Goal: Find contact information: Find contact information

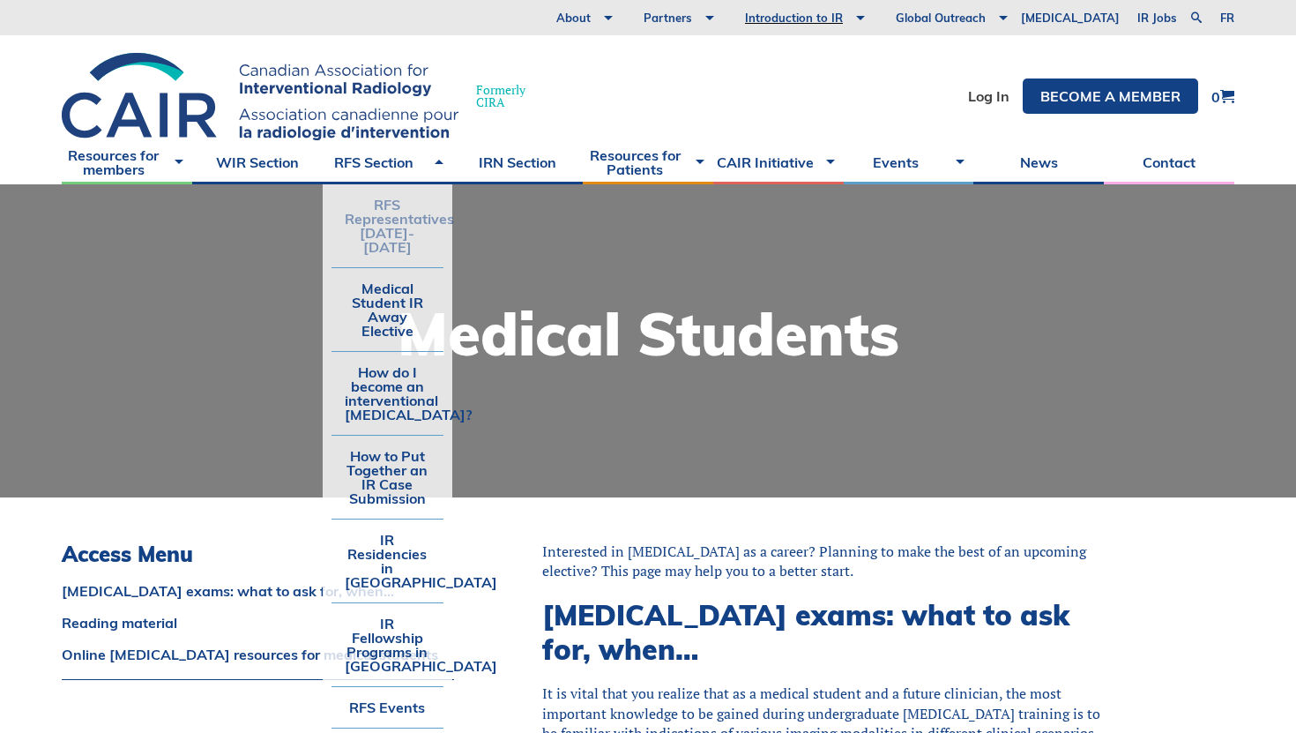
click at [399, 232] on link "RFS Representatives [DATE]-[DATE]" at bounding box center [388, 225] width 113 height 83
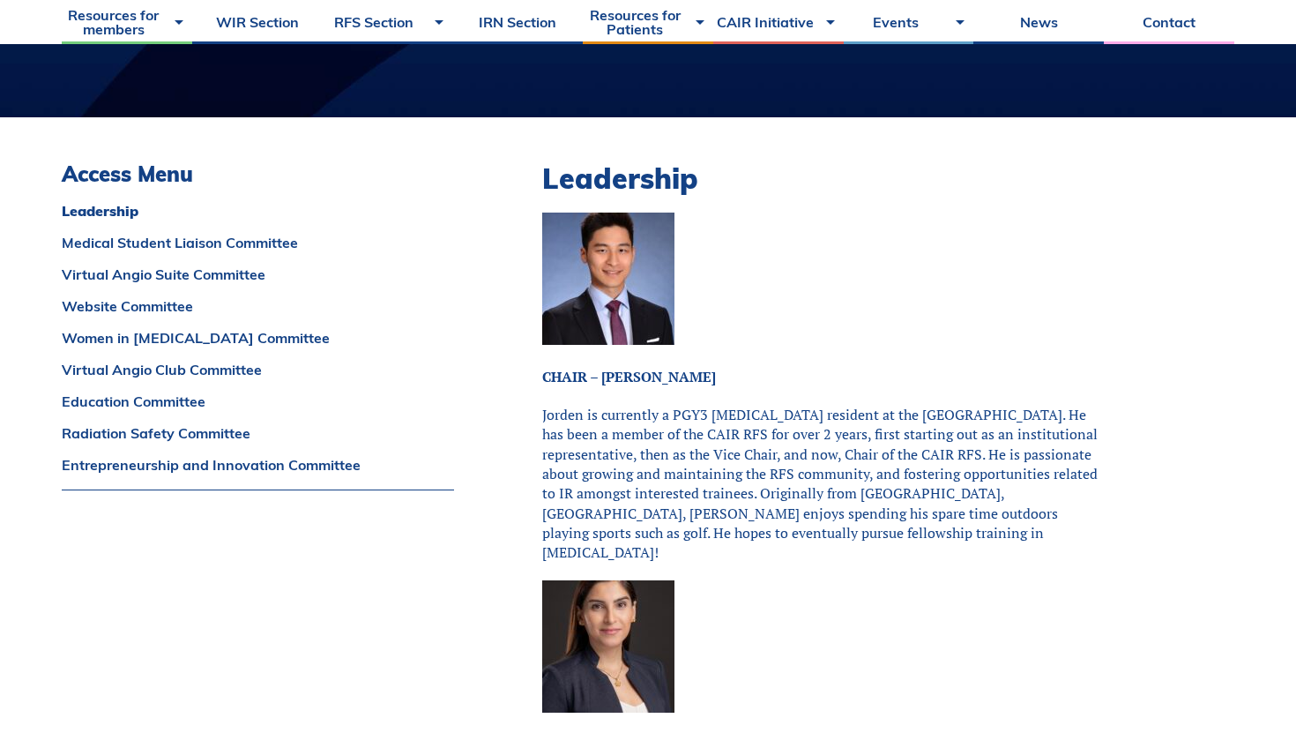
scroll to position [385, 0]
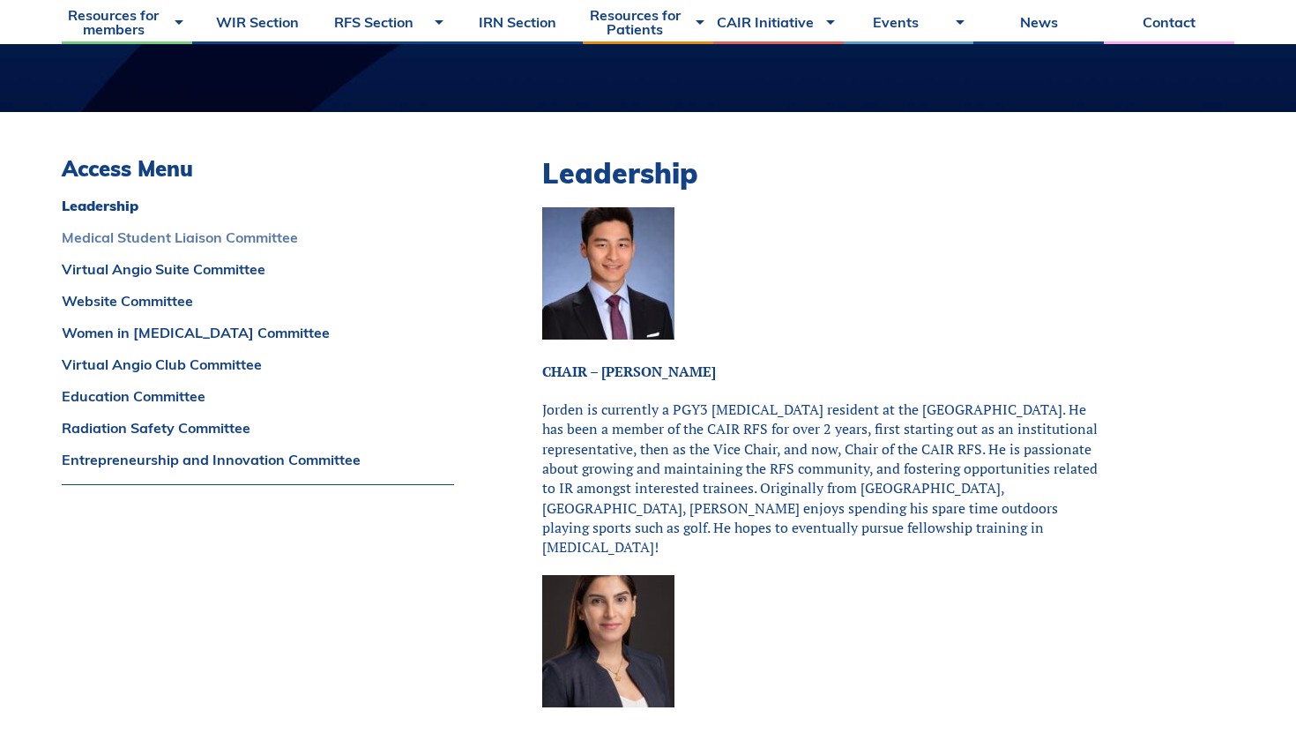
click at [228, 238] on link "Medical Student Liaison Committee" at bounding box center [258, 237] width 392 height 14
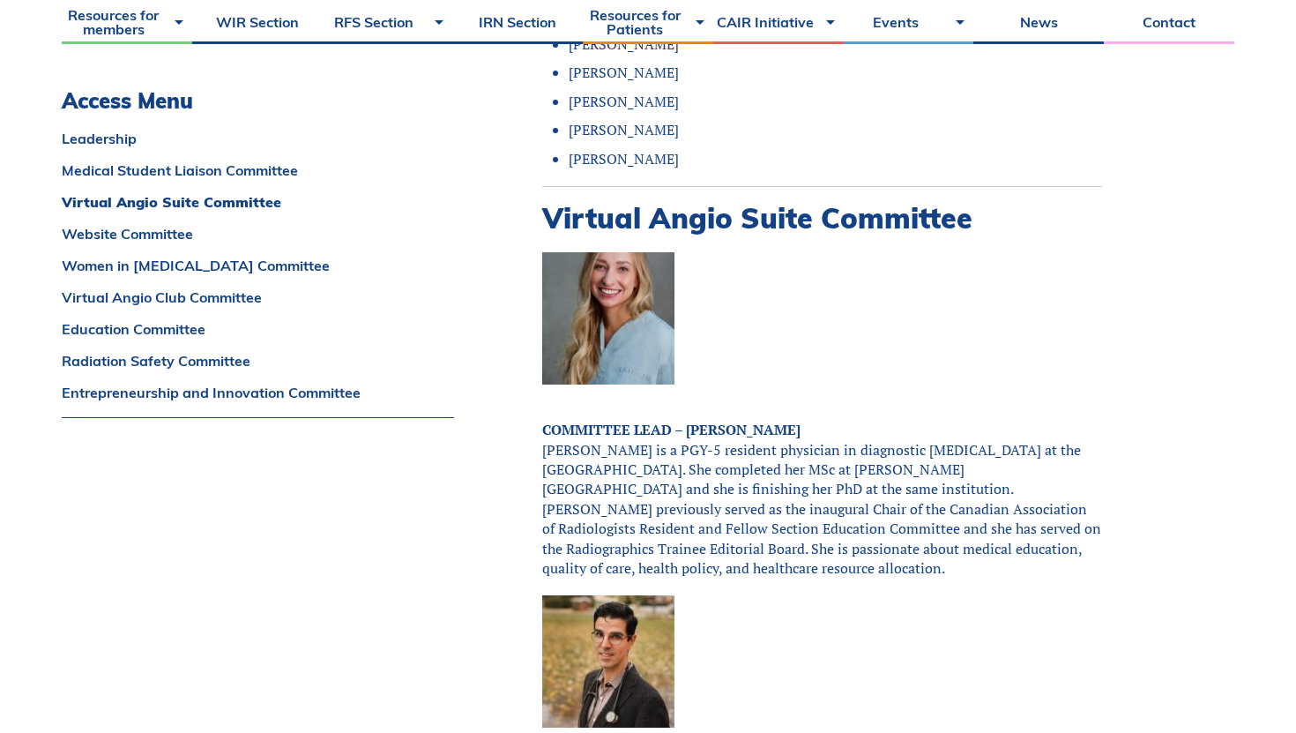
scroll to position [2759, 0]
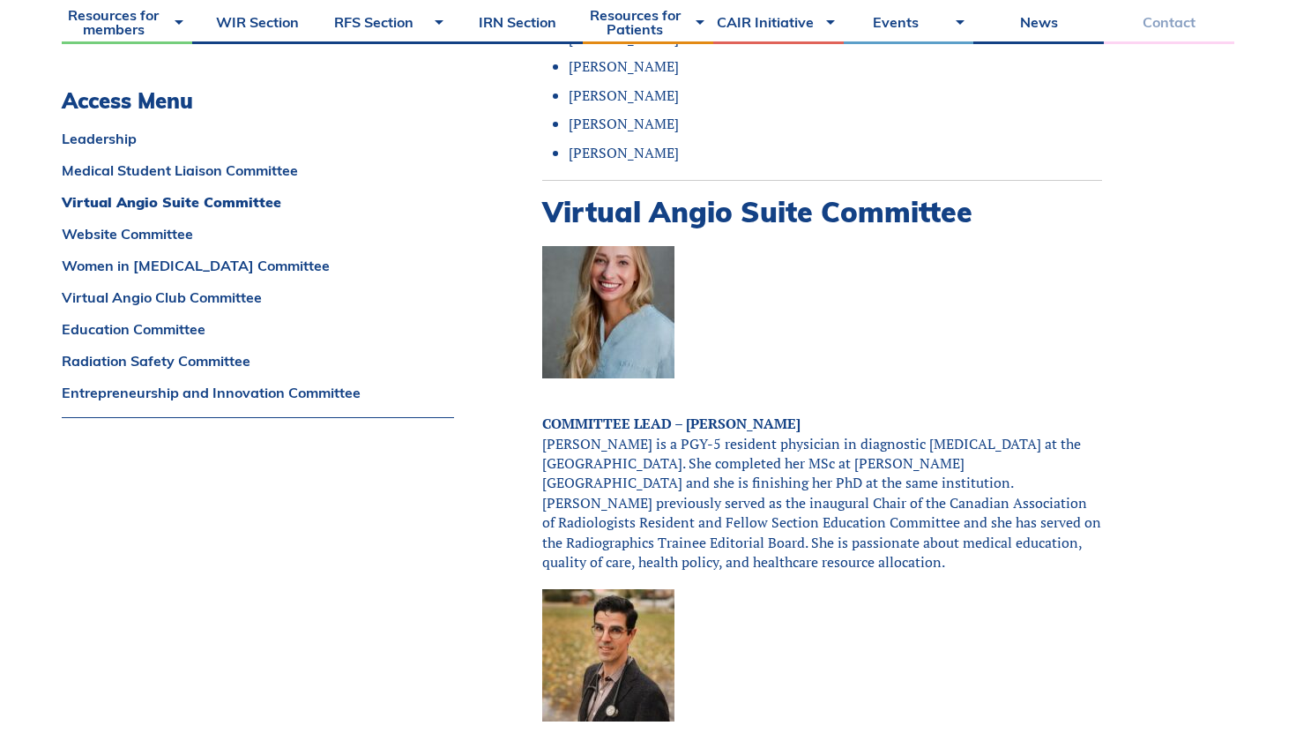
click at [1161, 27] on link "Contact" at bounding box center [1169, 22] width 131 height 44
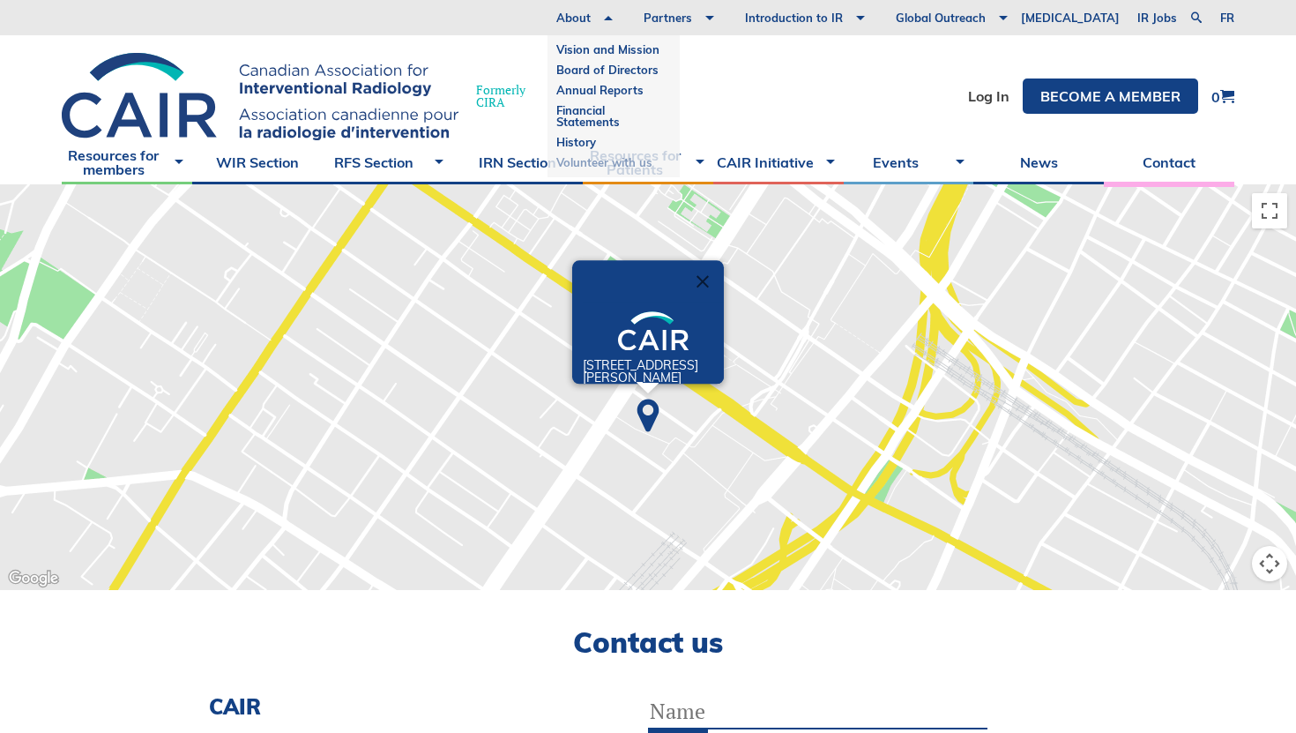
click at [654, 159] on link "Volunteer with us" at bounding box center [613, 163] width 115 height 20
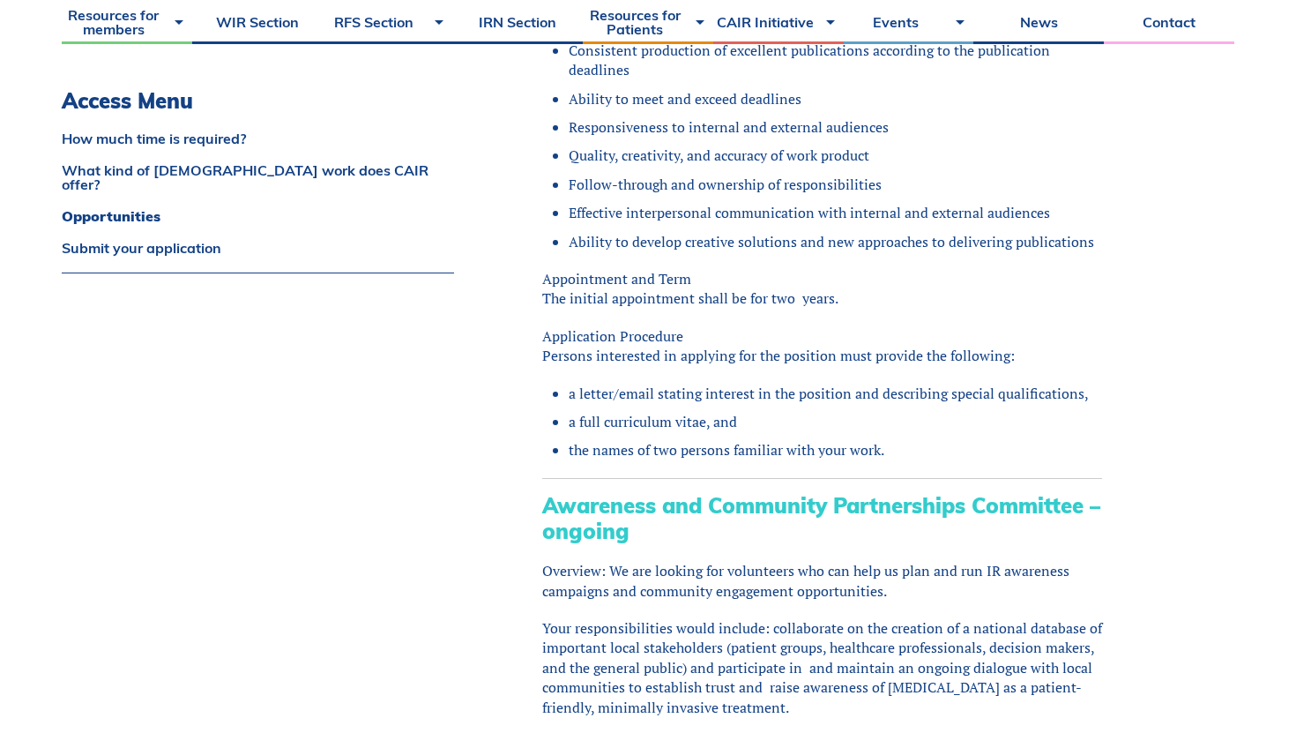
scroll to position [1629, 0]
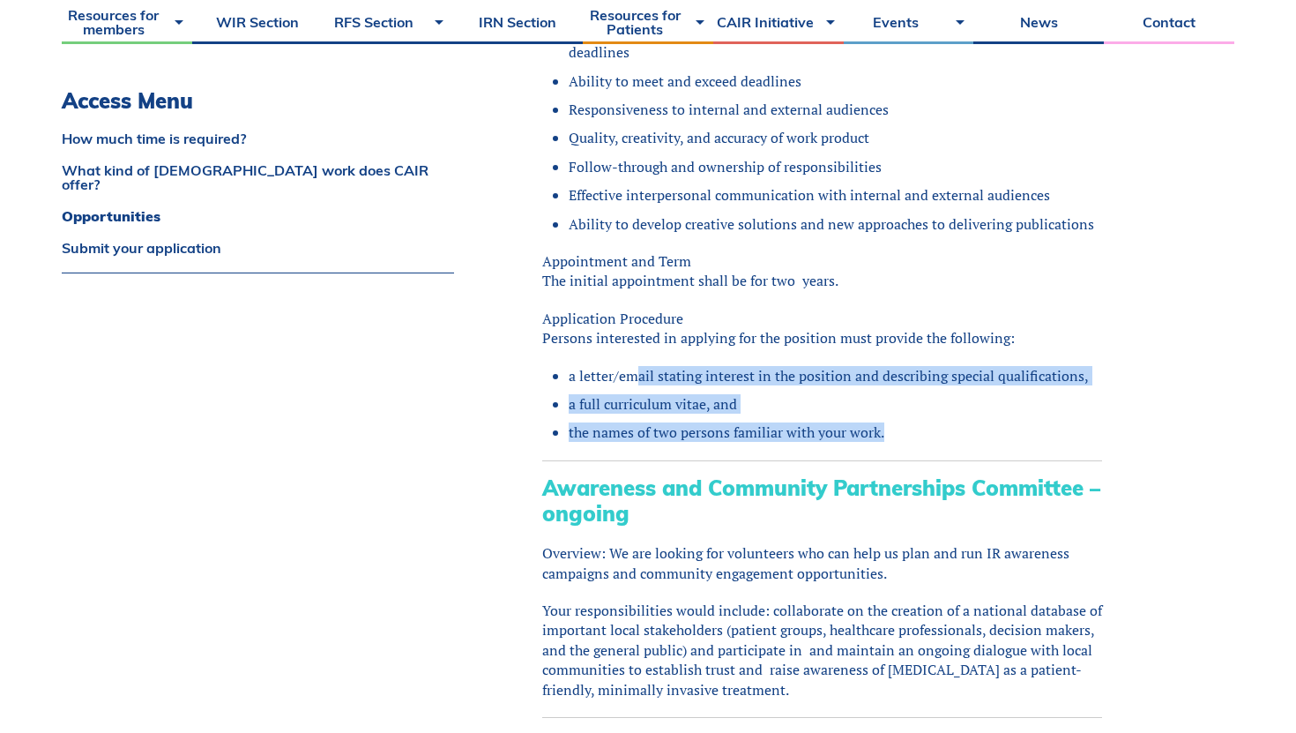
drag, startPoint x: 639, startPoint y: 382, endPoint x: 752, endPoint y: 443, distance: 128.2
click at [752, 443] on div "There are many ways to get involved! Our volunteers are part of a fun and dedic…" at bounding box center [822, 433] width 560 height 3040
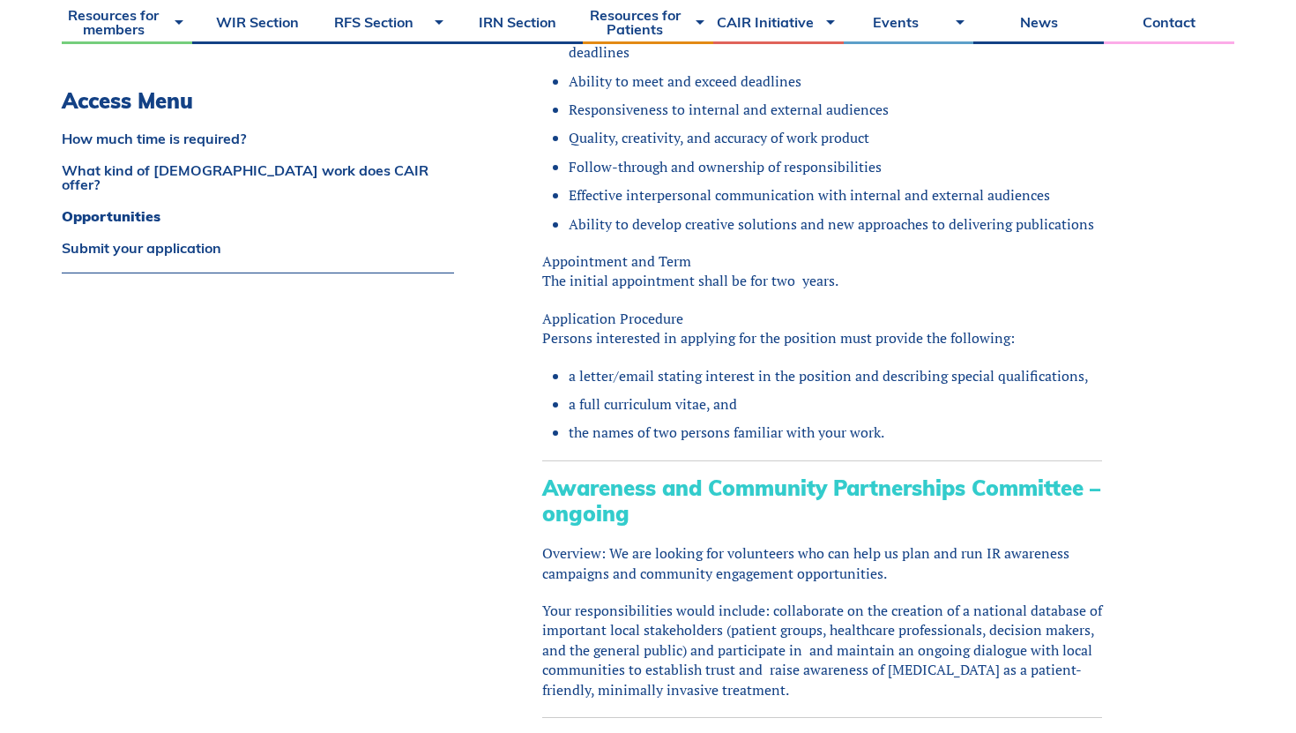
click at [752, 443] on div "There are many ways to get involved! Our volunteers are part of a fun and dedic…" at bounding box center [822, 433] width 560 height 3040
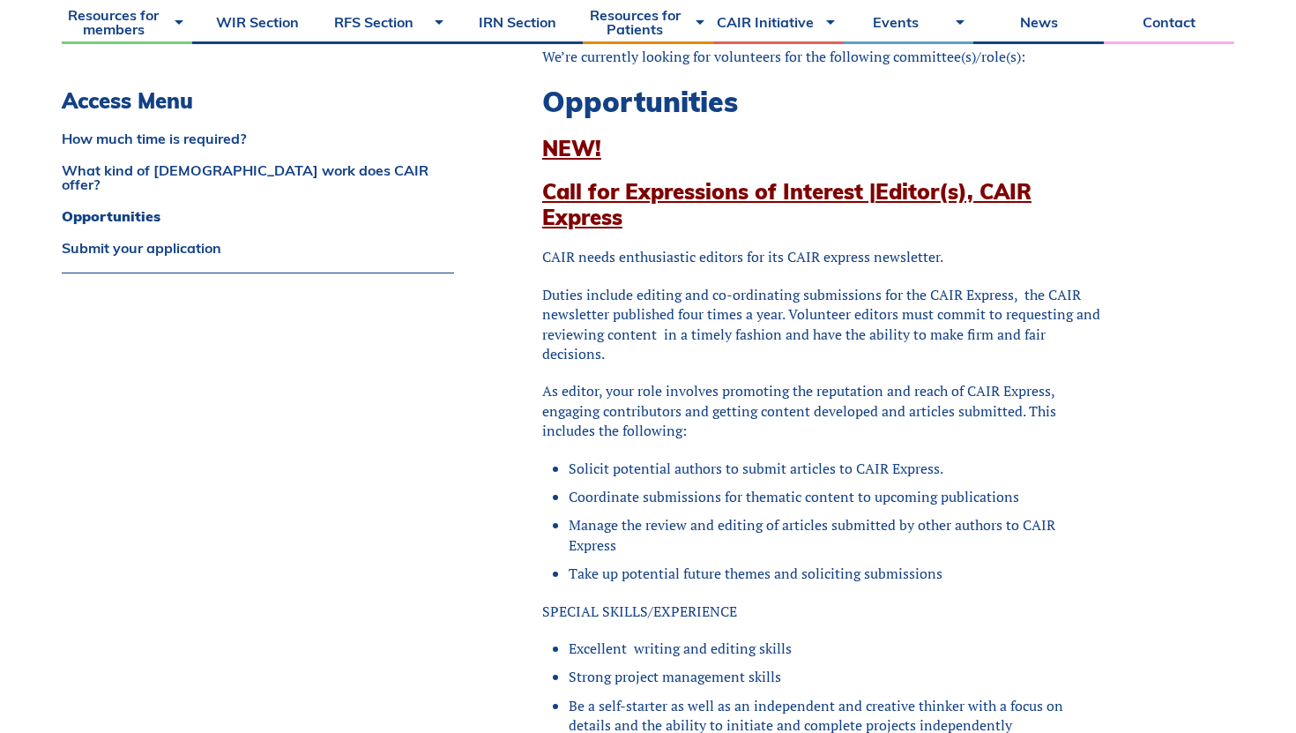
scroll to position [861, 0]
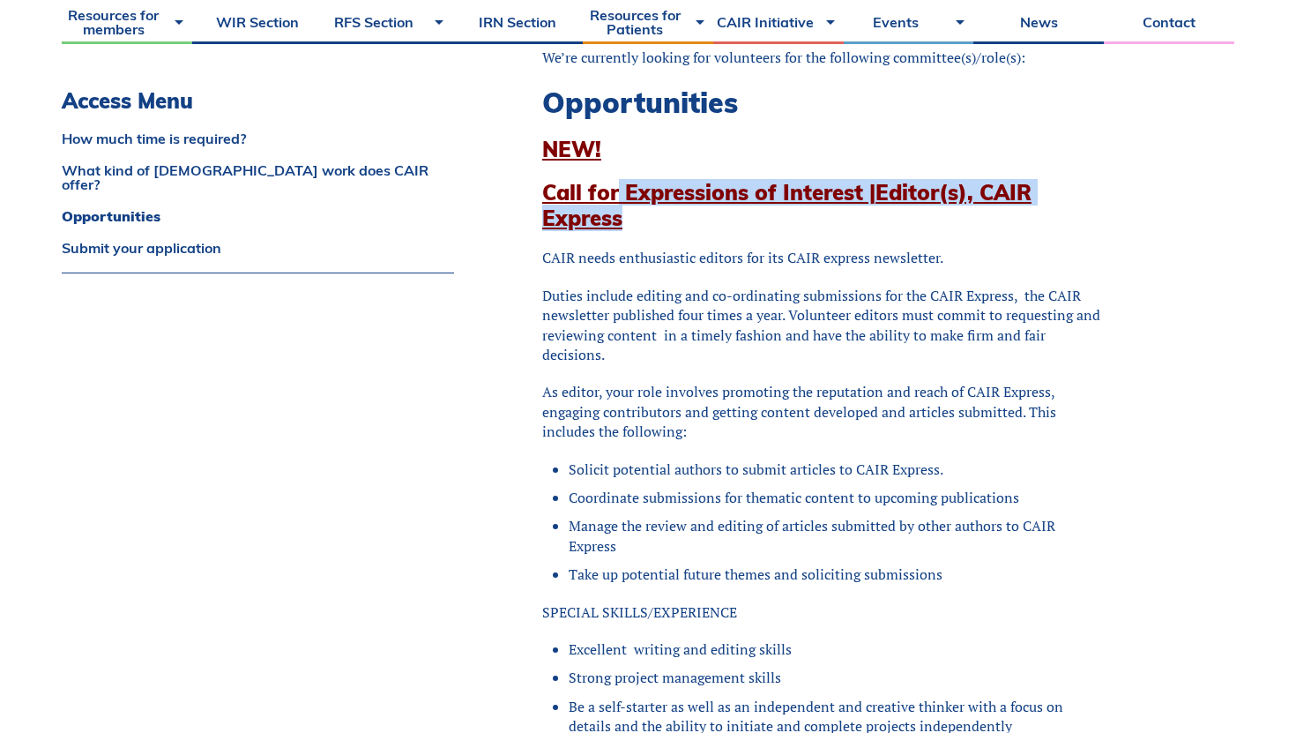
drag, startPoint x: 620, startPoint y: 193, endPoint x: 663, endPoint y: 228, distance: 55.2
click at [663, 228] on h3 "Call for Expressions of Interest | Editor(s), CAIR Express" at bounding box center [822, 205] width 560 height 51
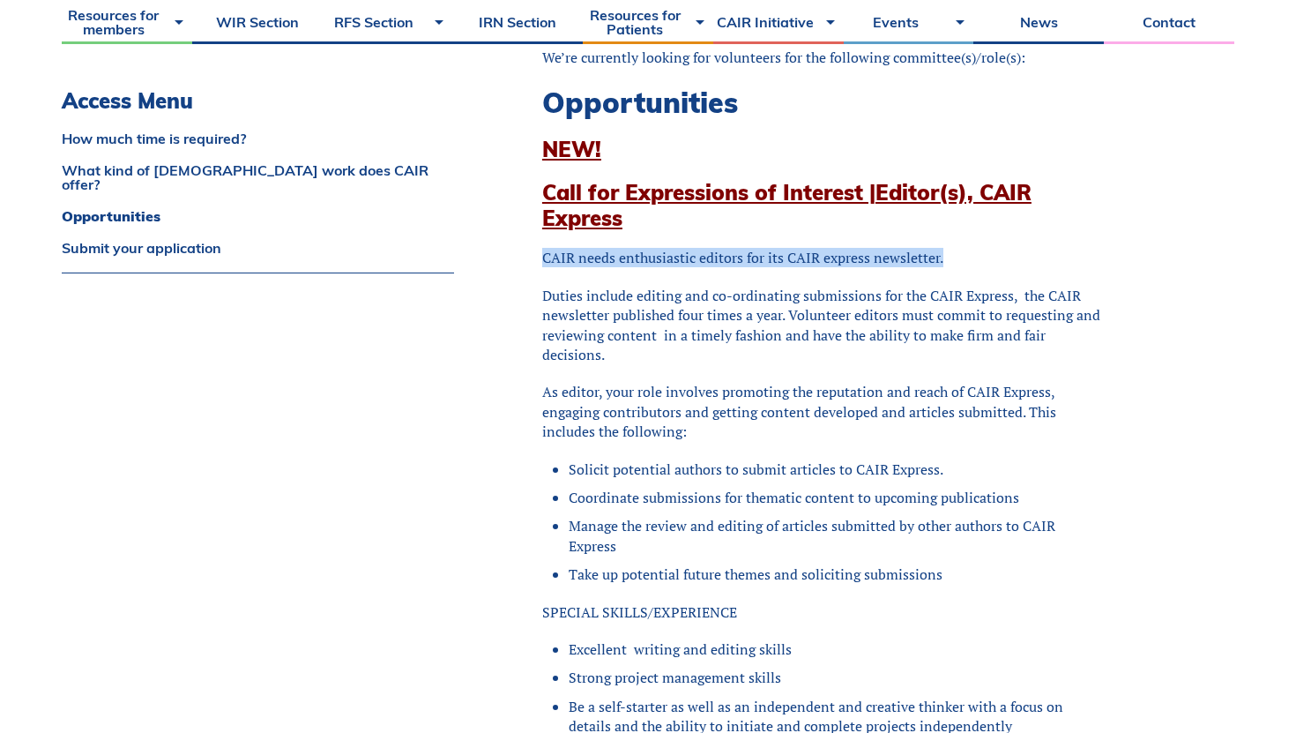
drag, startPoint x: 544, startPoint y: 258, endPoint x: 967, endPoint y: 258, distance: 423.3
click at [967, 258] on p "CAIR needs enthusiastic editors for its CAIR express newsletter." at bounding box center [822, 257] width 560 height 19
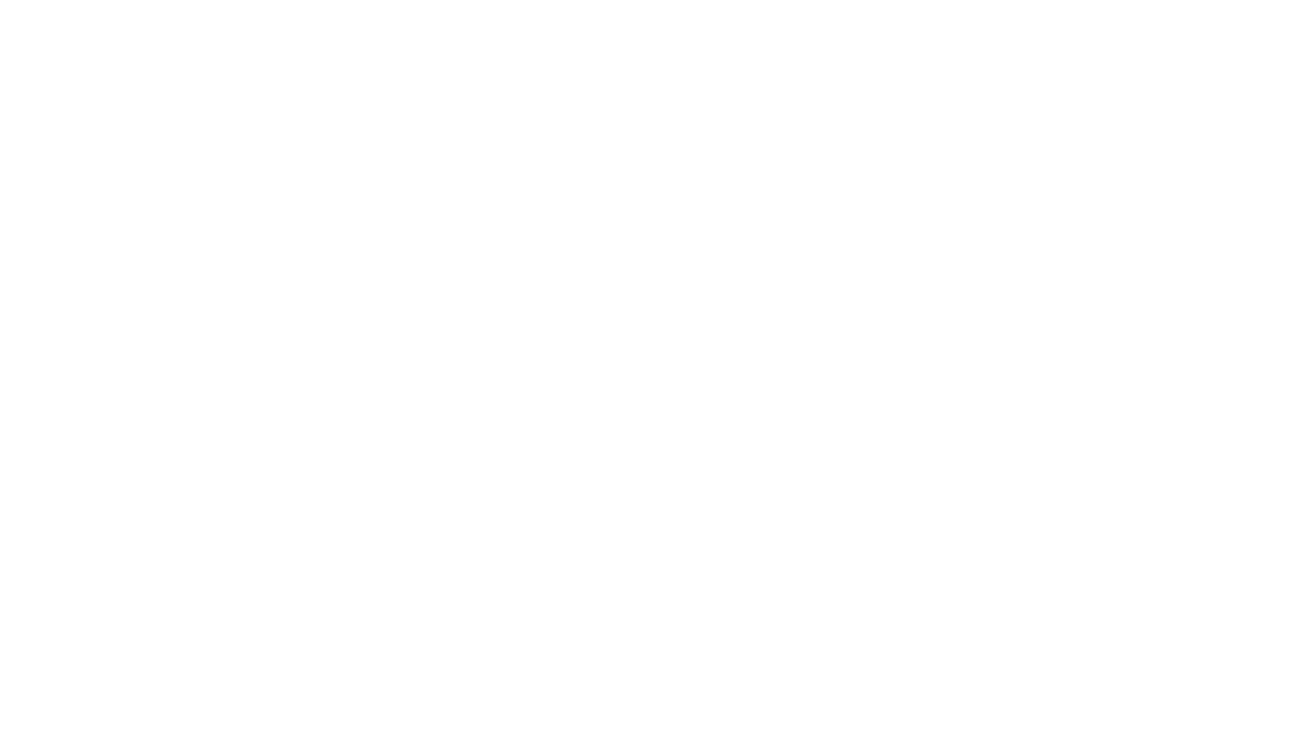
scroll to position [2759, 0]
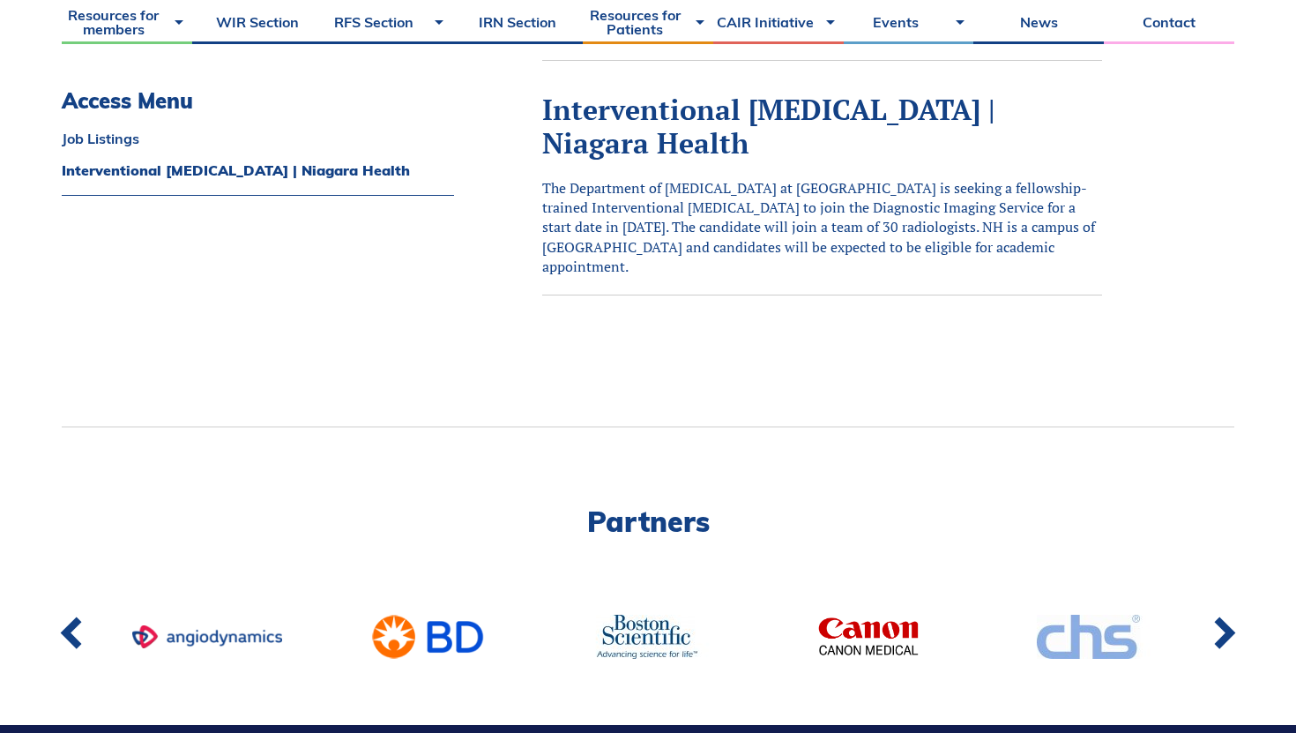
scroll to position [834, 0]
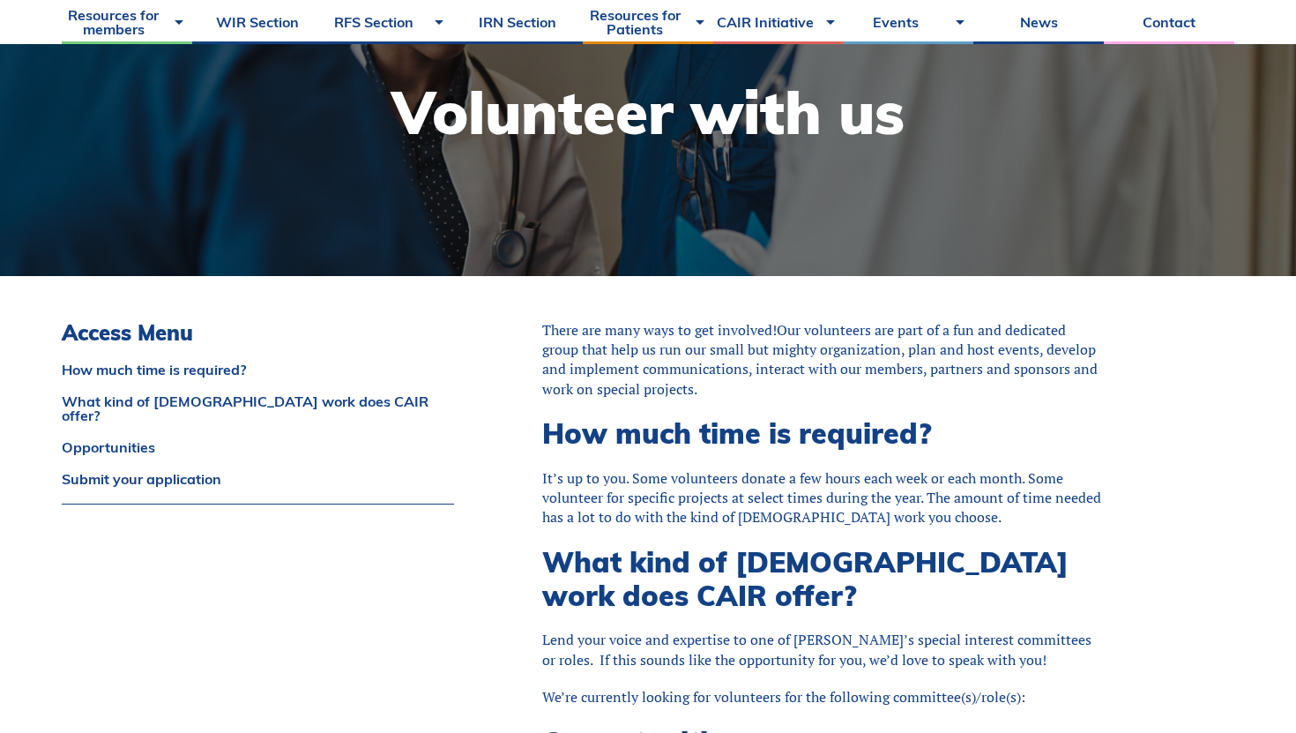
scroll to position [236, 0]
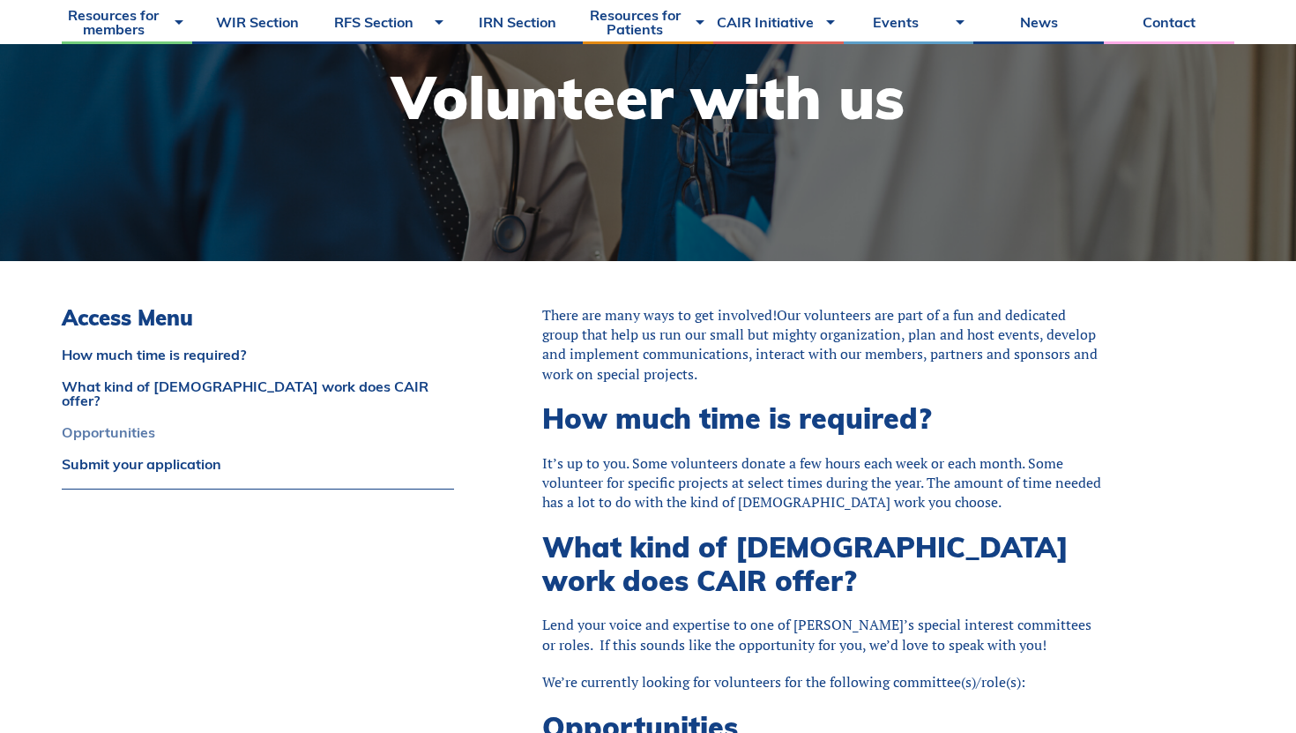
click at [113, 425] on link "Opportunities" at bounding box center [258, 432] width 392 height 14
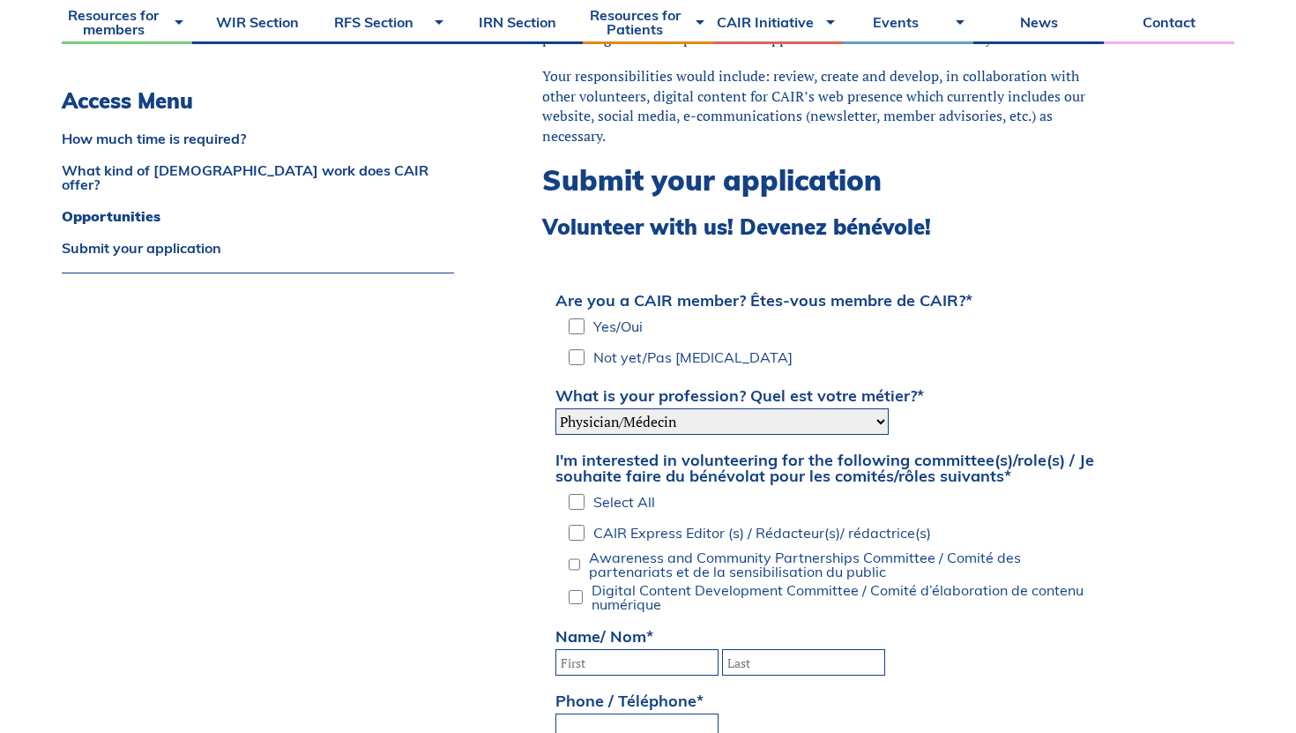
scroll to position [2490, 0]
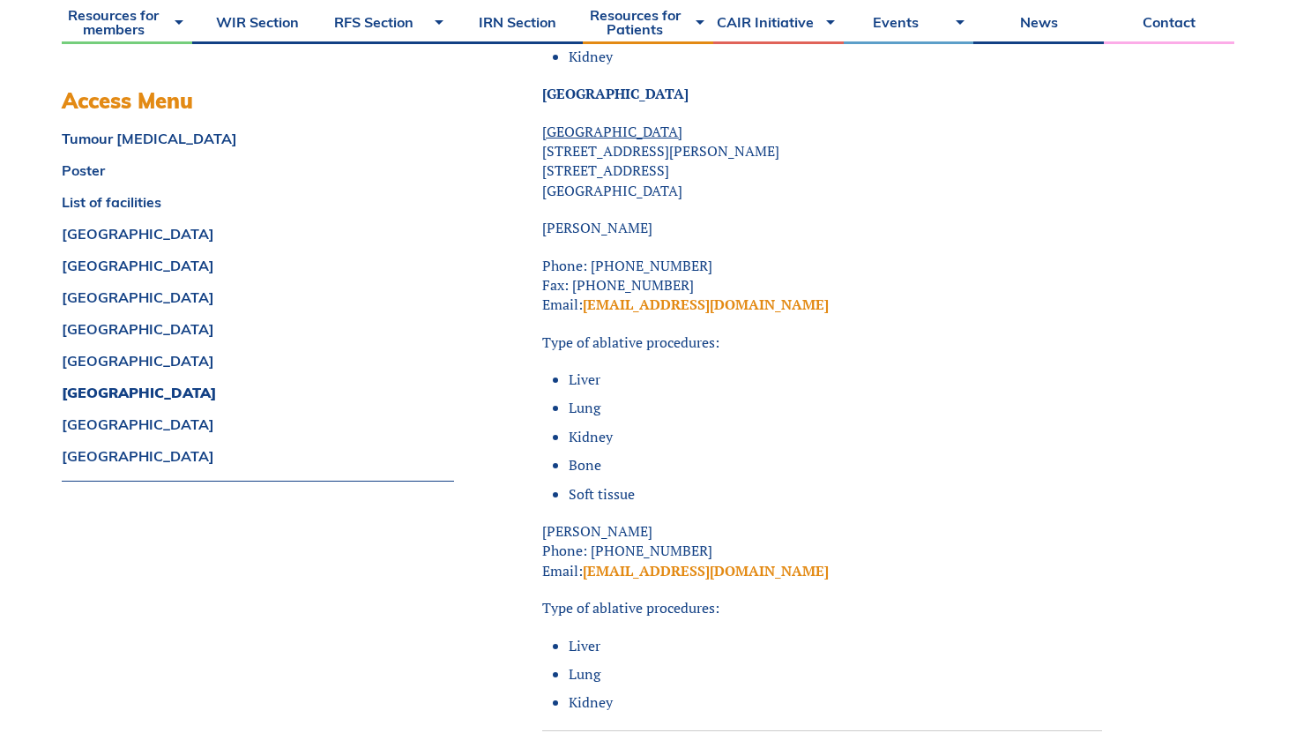
scroll to position [13378, 0]
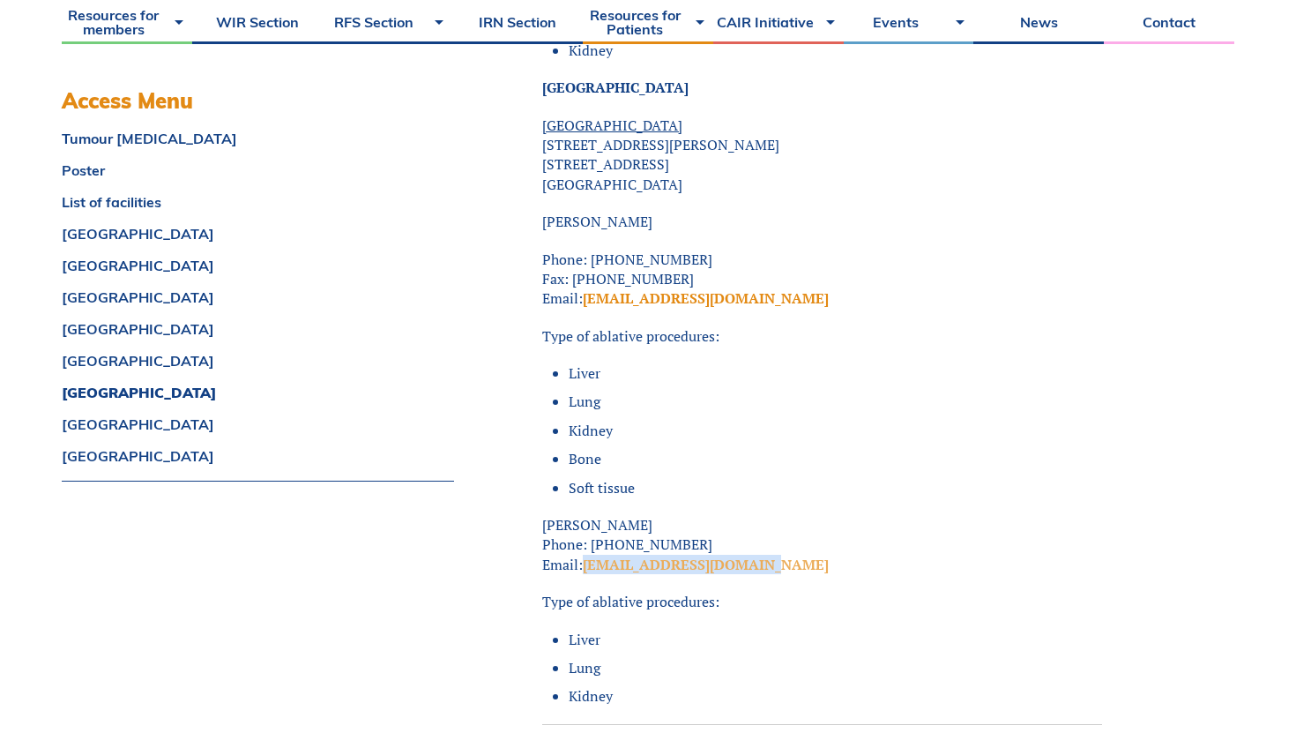
drag, startPoint x: 796, startPoint y: 541, endPoint x: 590, endPoint y: 539, distance: 206.4
click at [590, 539] on p "[PERSON_NAME] Phone: [PHONE_NUMBER] Email: [EMAIL_ADDRESS][DOMAIN_NAME]" at bounding box center [822, 544] width 560 height 59
copy link "matthewrochon@gmail.com"
